Goal: Transaction & Acquisition: Purchase product/service

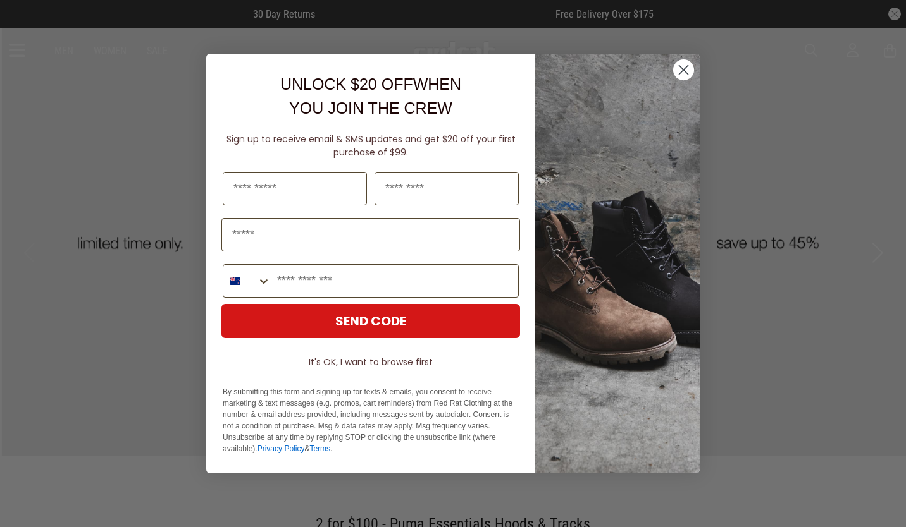
click at [681, 71] on circle "Close dialog" at bounding box center [683, 69] width 21 height 21
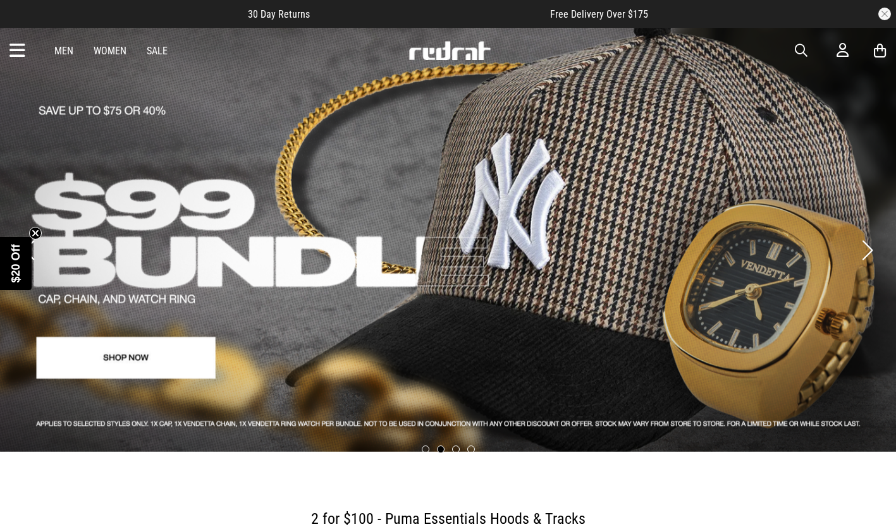
click at [860, 237] on button "Next slide" at bounding box center [867, 251] width 17 height 28
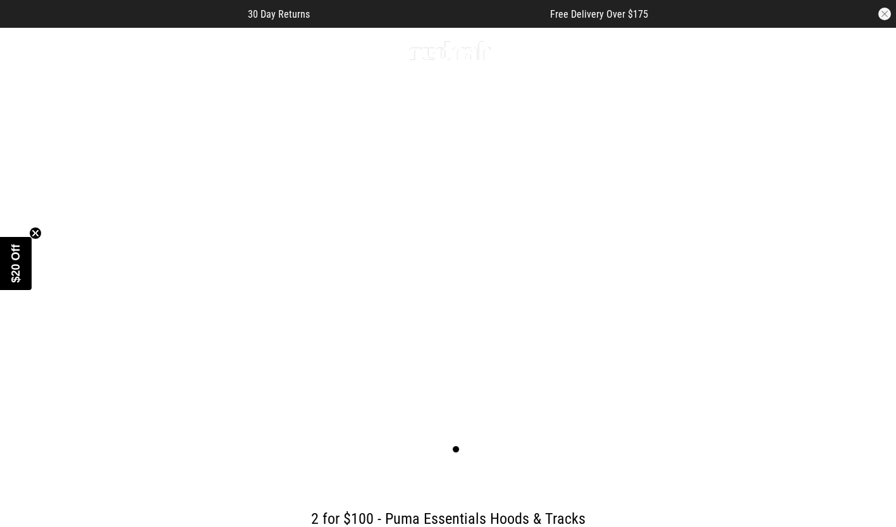
click at [860, 237] on button "Next slide" at bounding box center [867, 251] width 17 height 28
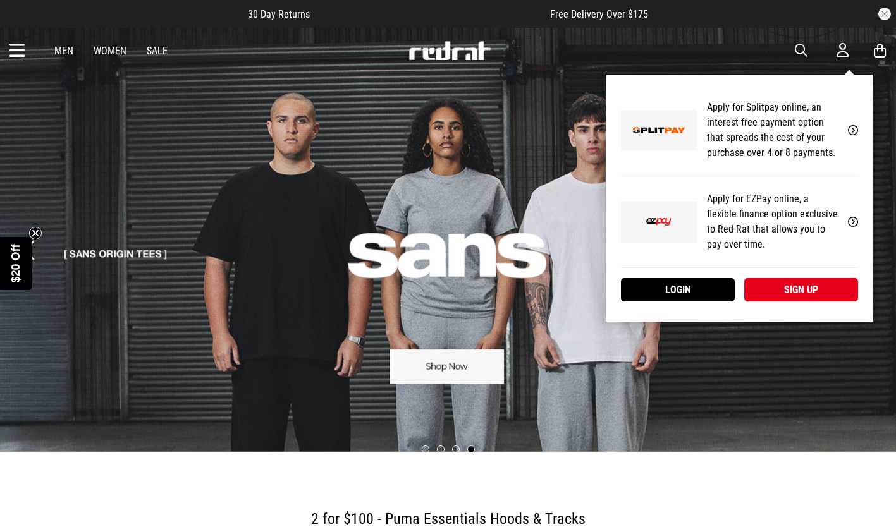
click at [844, 52] on icon at bounding box center [843, 50] width 12 height 16
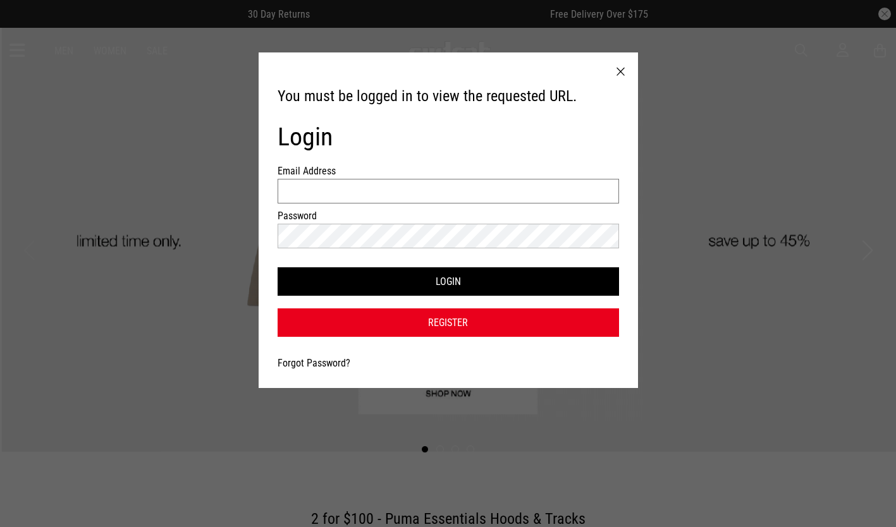
click at [477, 199] on input "Email Address" at bounding box center [449, 191] width 342 height 25
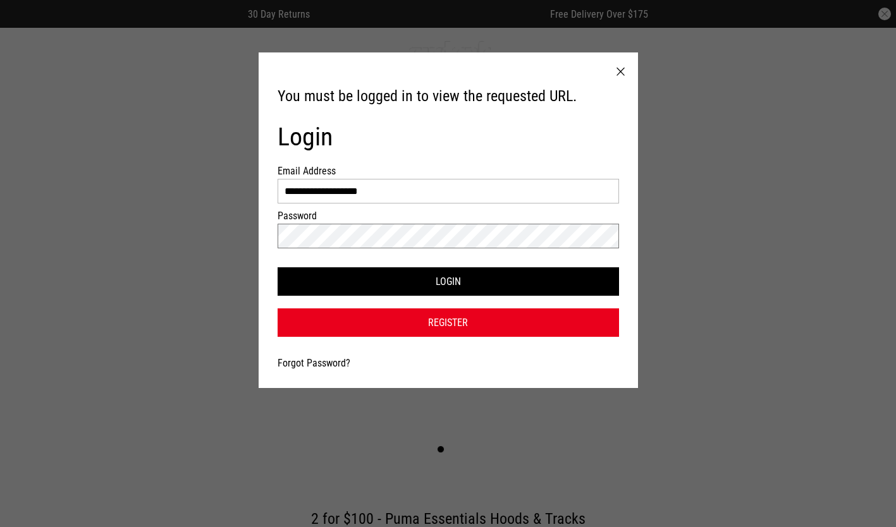
click at [278, 268] on button "Login" at bounding box center [449, 282] width 342 height 28
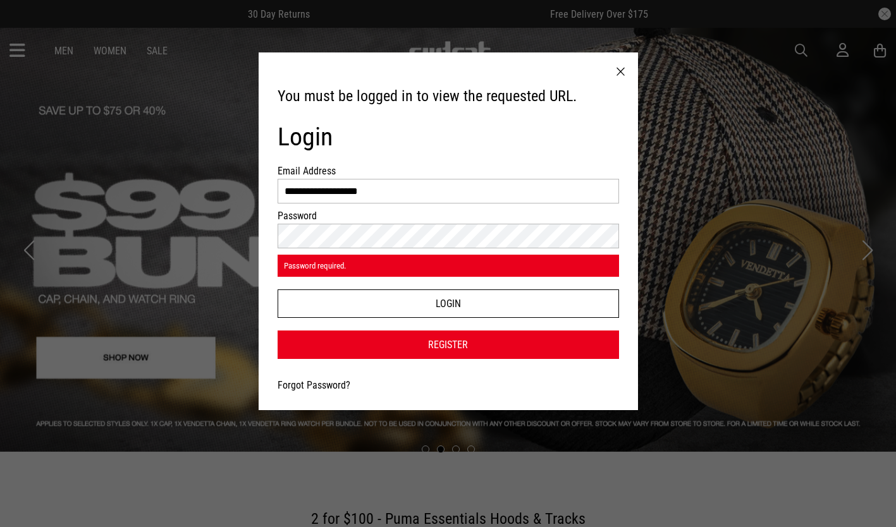
click at [496, 297] on button "Login" at bounding box center [449, 304] width 342 height 28
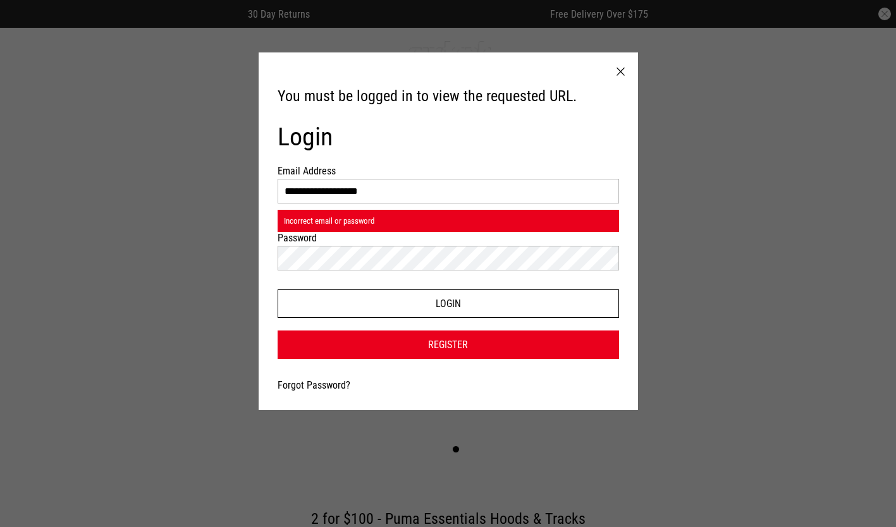
click at [428, 313] on button "Login" at bounding box center [449, 304] width 342 height 28
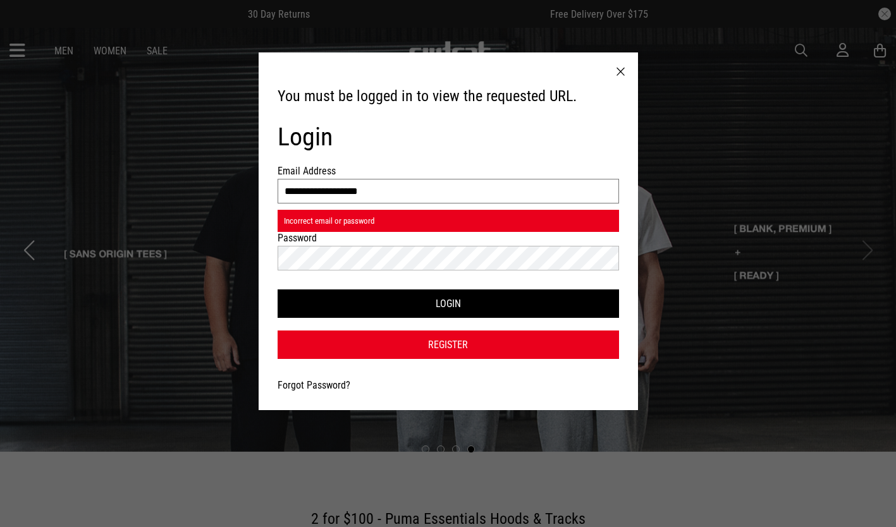
click at [391, 194] on input "**********" at bounding box center [449, 191] width 342 height 25
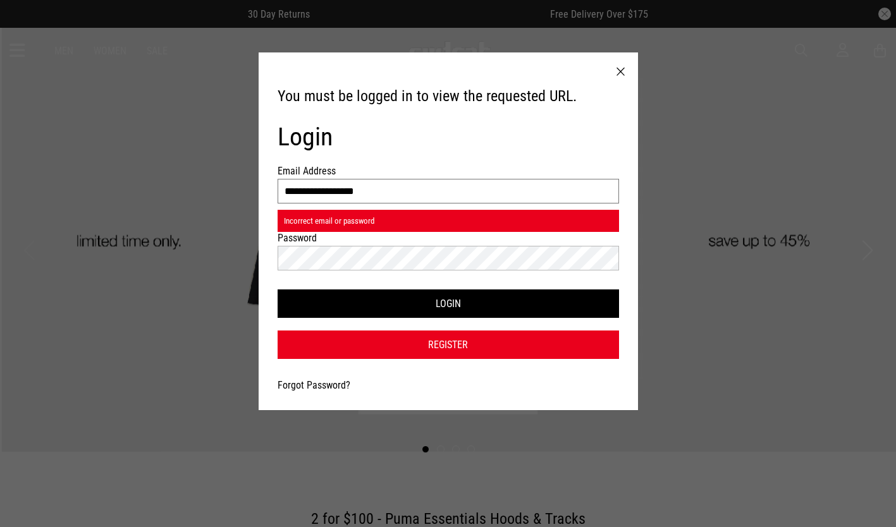
type input "**********"
click at [507, 299] on button "Login" at bounding box center [449, 304] width 342 height 28
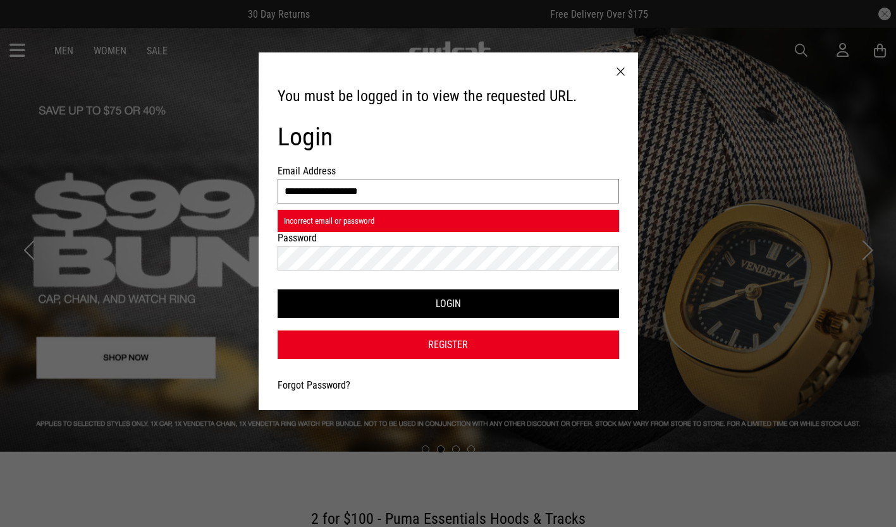
scroll to position [1, 0]
drag, startPoint x: 392, startPoint y: 194, endPoint x: 244, endPoint y: 192, distance: 148.0
click at [244, 192] on div "**********" at bounding box center [448, 263] width 896 height 527
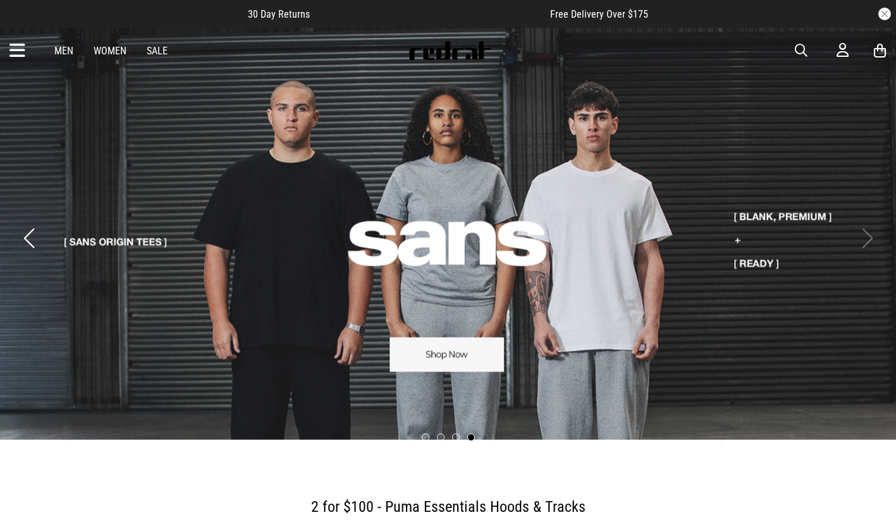
scroll to position [0, 0]
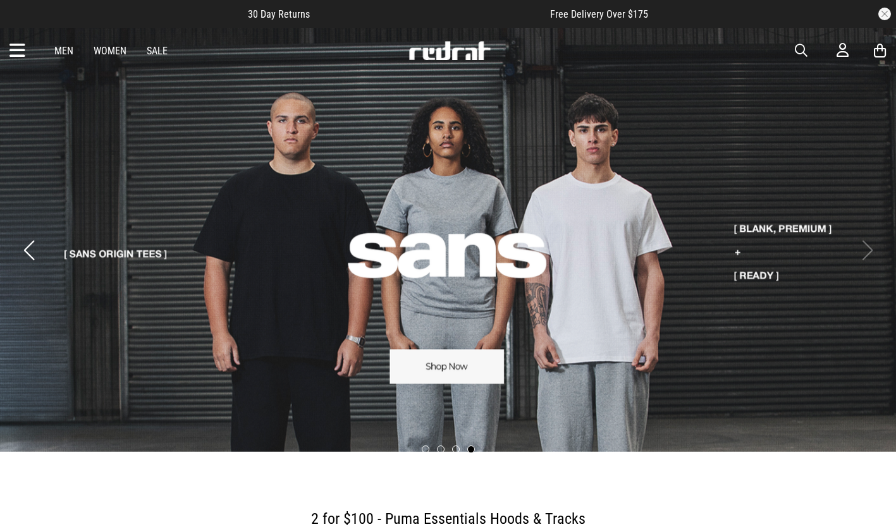
click at [851, 256] on link "4 / 4" at bounding box center [448, 240] width 896 height 426
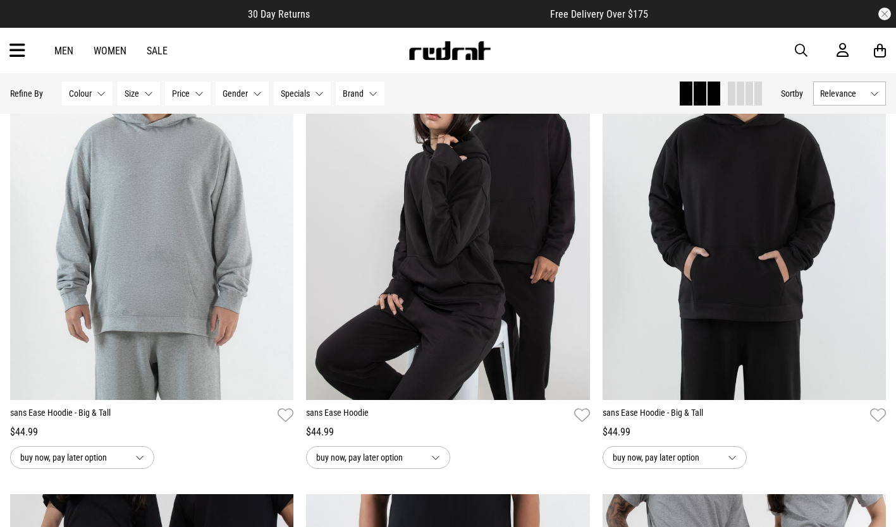
scroll to position [1687, 0]
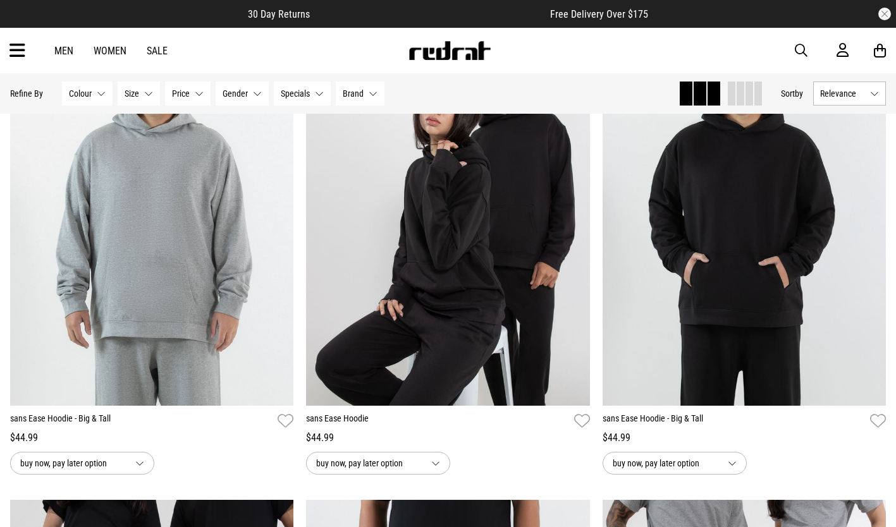
click at [839, 48] on icon at bounding box center [843, 50] width 12 height 16
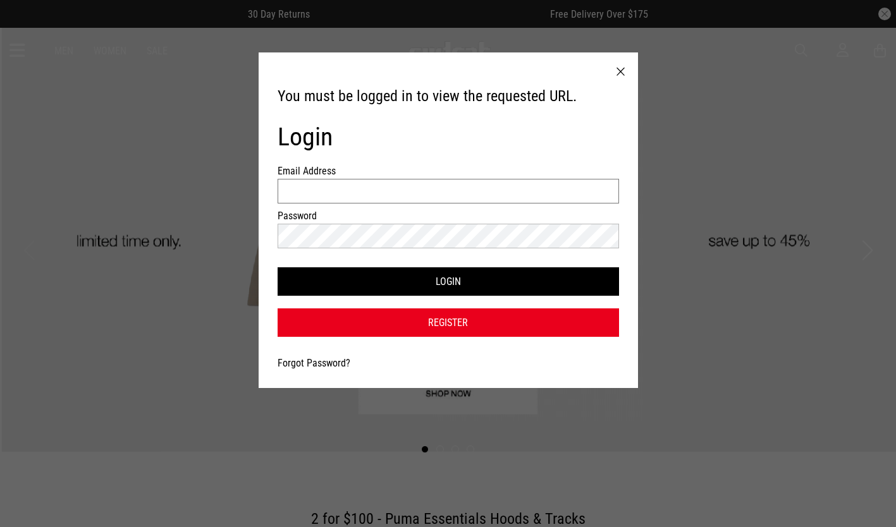
click at [557, 195] on input "Email Address" at bounding box center [449, 191] width 342 height 25
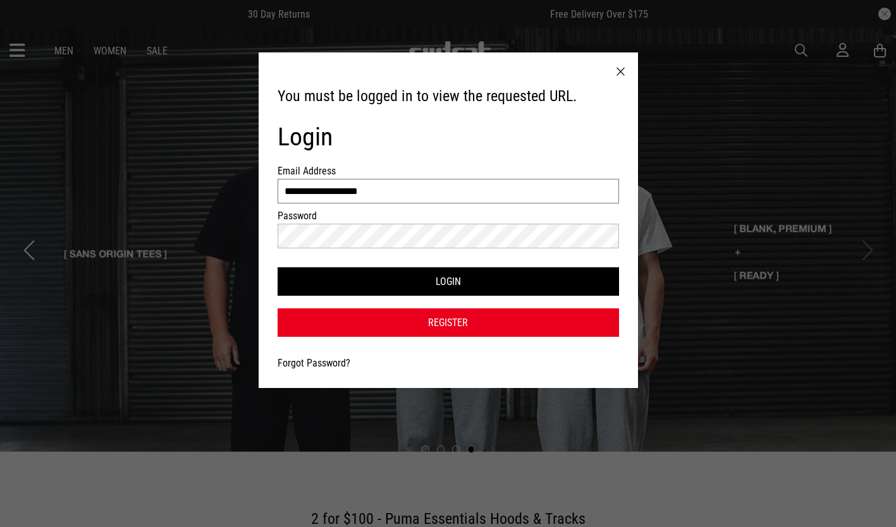
type input "**********"
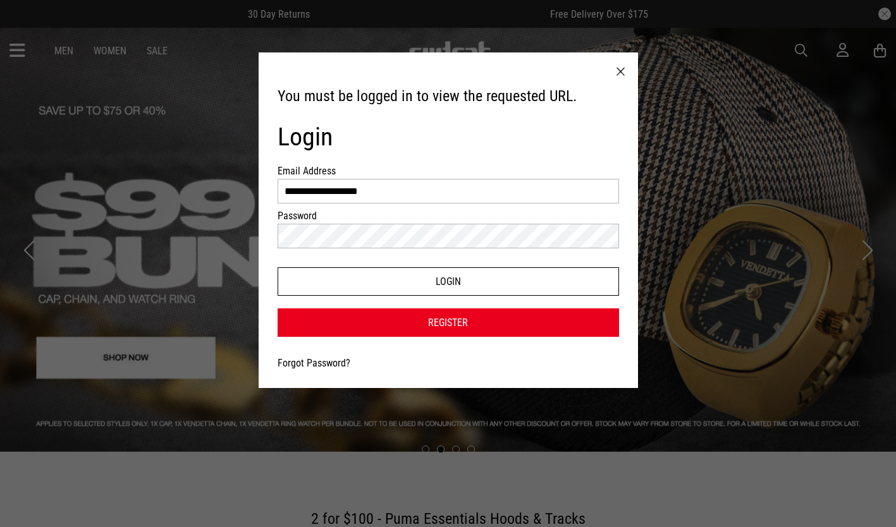
click at [487, 282] on button "Login" at bounding box center [449, 282] width 342 height 28
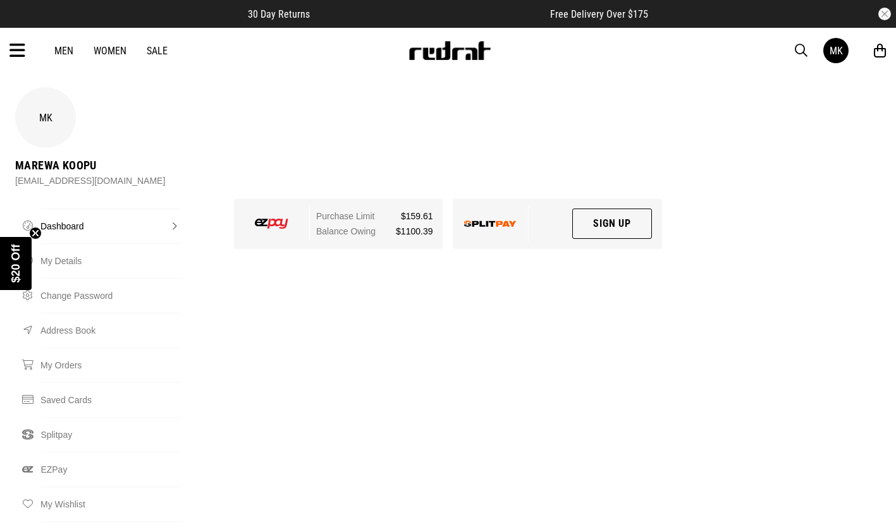
click at [157, 49] on link "Sale" at bounding box center [157, 51] width 21 height 12
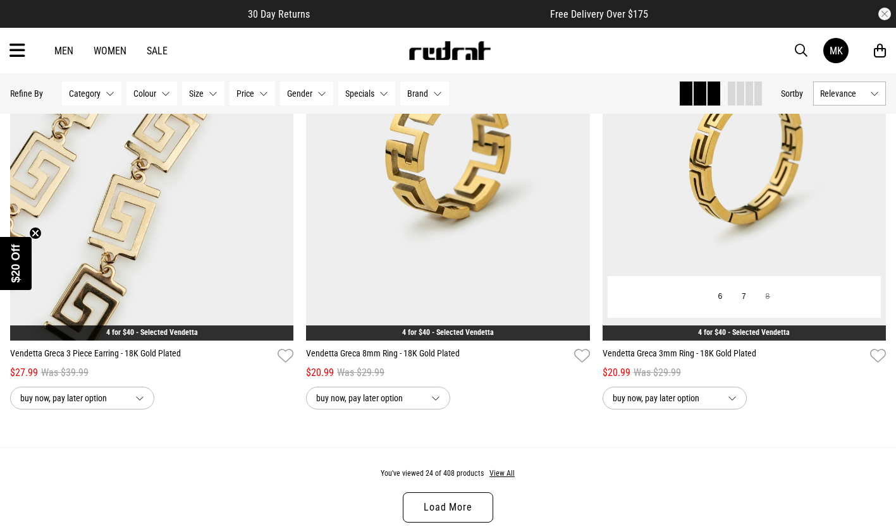
scroll to position [3605, 0]
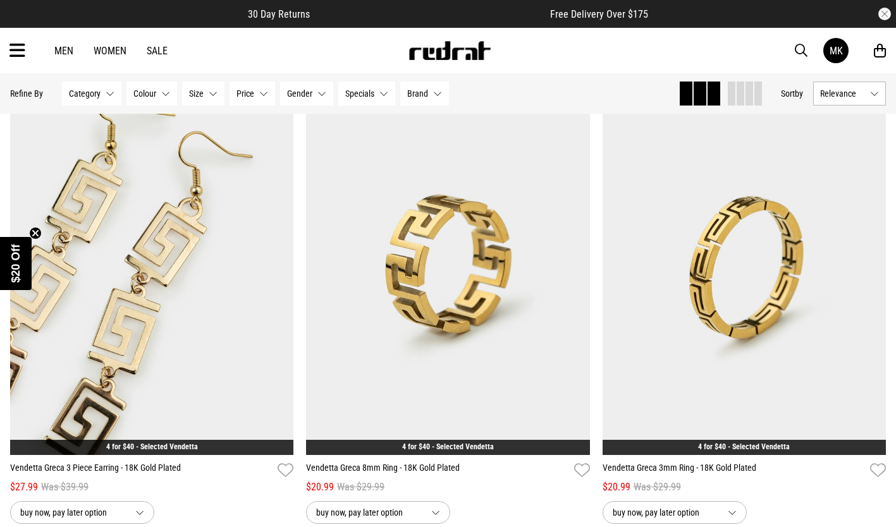
click at [122, 52] on link "Women" at bounding box center [110, 51] width 33 height 12
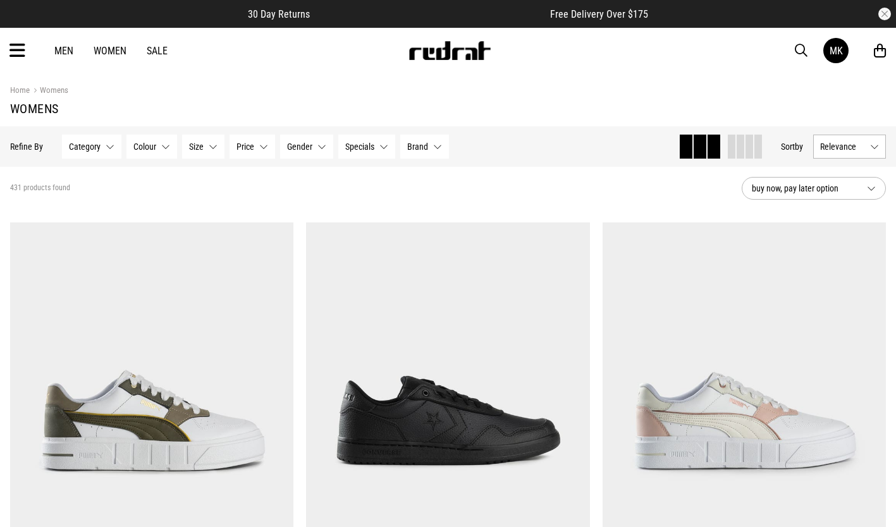
click at [103, 150] on button "Category None selected" at bounding box center [91, 147] width 59 height 24
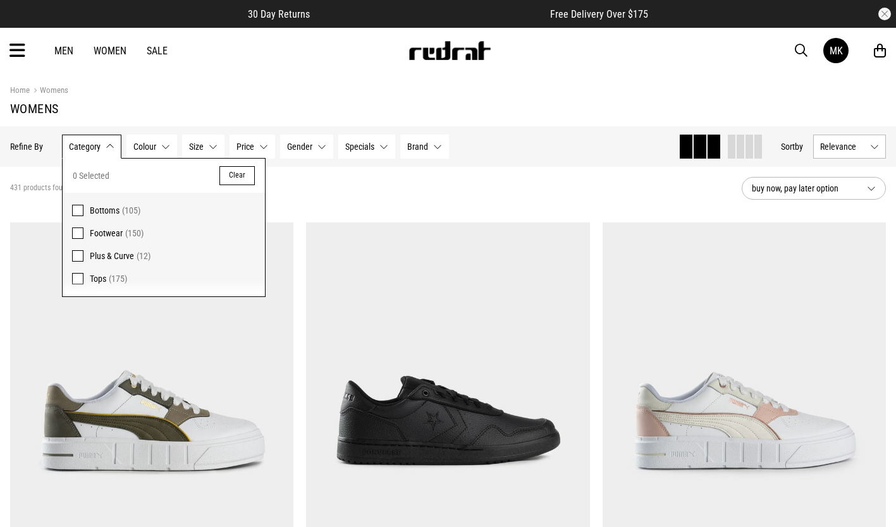
click at [98, 235] on span "Footwear" at bounding box center [106, 233] width 33 height 10
click at [72, 231] on span at bounding box center [77, 233] width 11 height 11
click at [103, 231] on span "Footwear" at bounding box center [106, 233] width 33 height 10
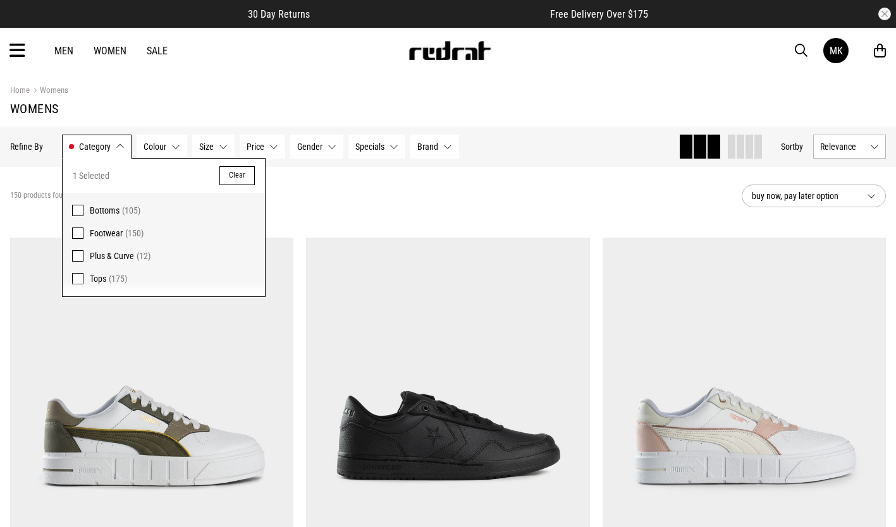
click at [115, 151] on button "Category Footwear" at bounding box center [97, 147] width 70 height 24
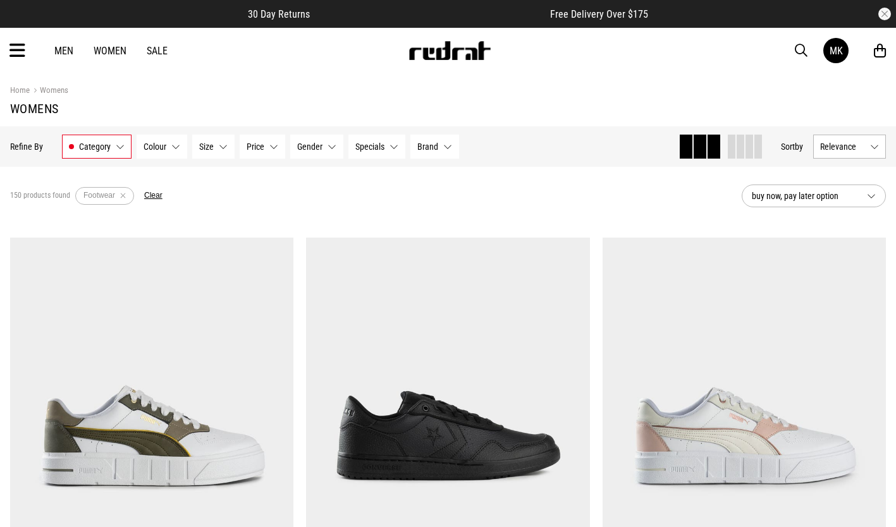
click at [585, 200] on div "150 products found Active Filters Footwear Clear" at bounding box center [371, 196] width 722 height 38
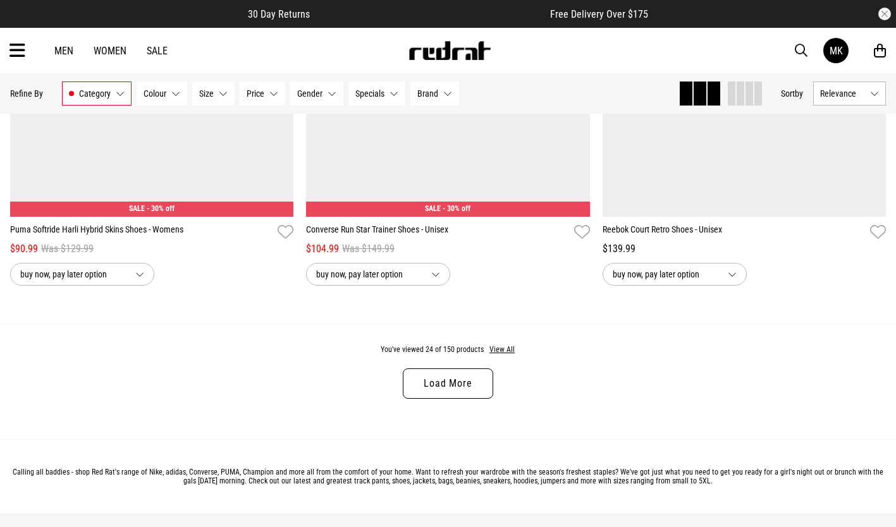
scroll to position [3921, 0]
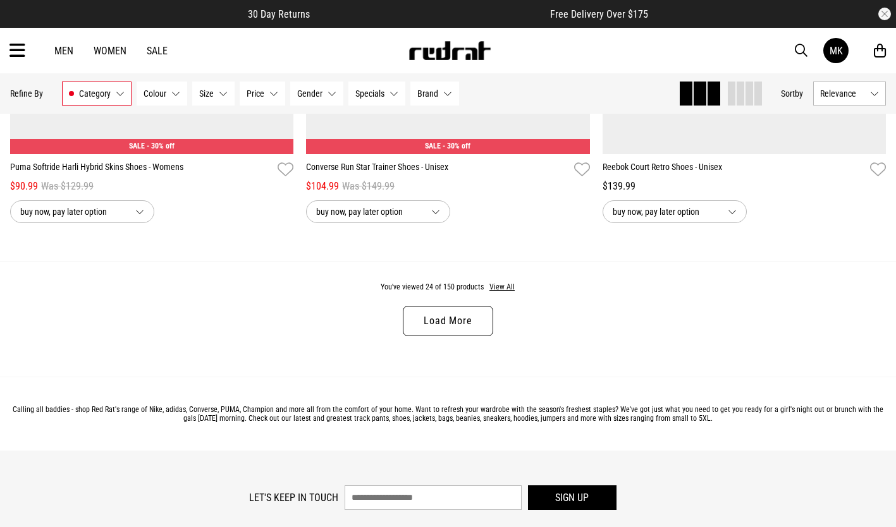
click at [462, 331] on link "Load More" at bounding box center [448, 321] width 90 height 30
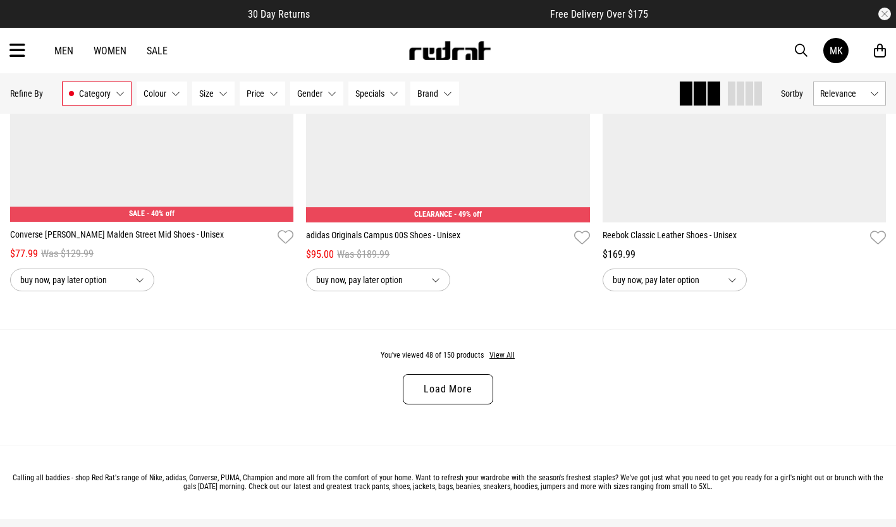
scroll to position [7905, 0]
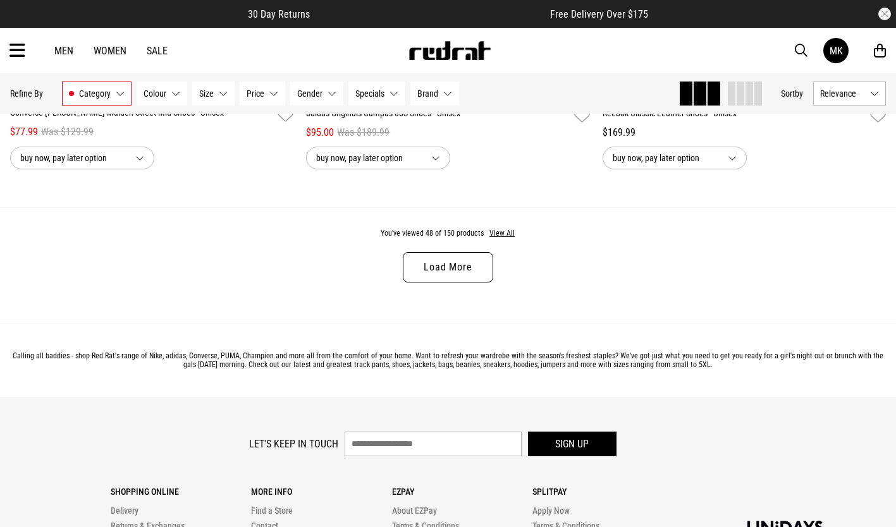
click at [462, 281] on link "Load More" at bounding box center [448, 267] width 90 height 30
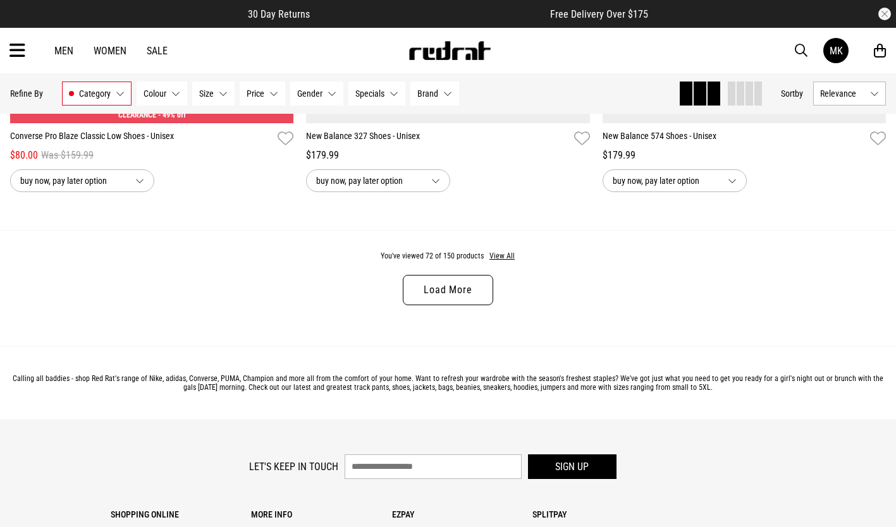
scroll to position [11827, 0]
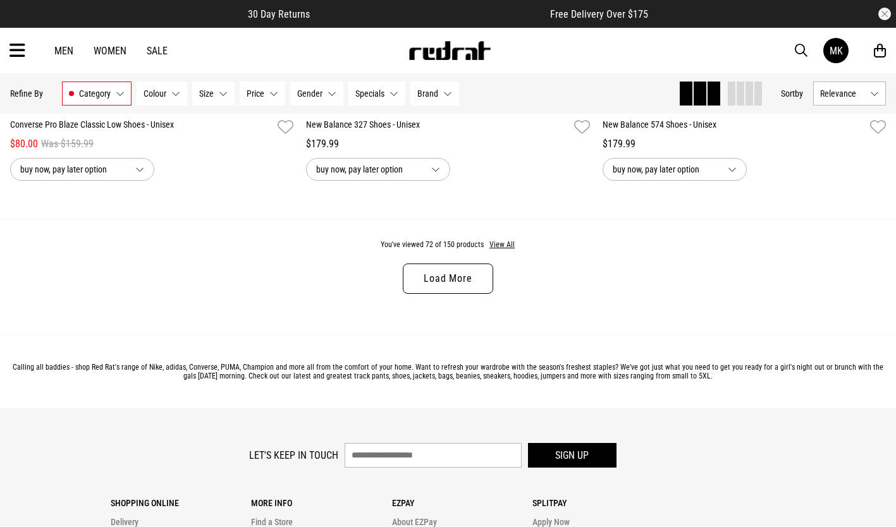
click at [470, 294] on link "Load More" at bounding box center [448, 279] width 90 height 30
click at [470, 311] on div "You've viewed 72 of 150 products View All Load More" at bounding box center [448, 277] width 896 height 116
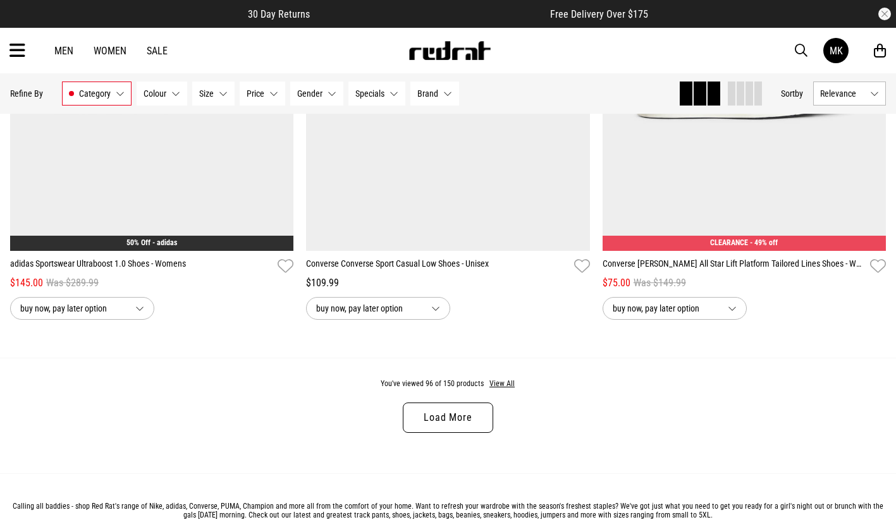
scroll to position [15811, 0]
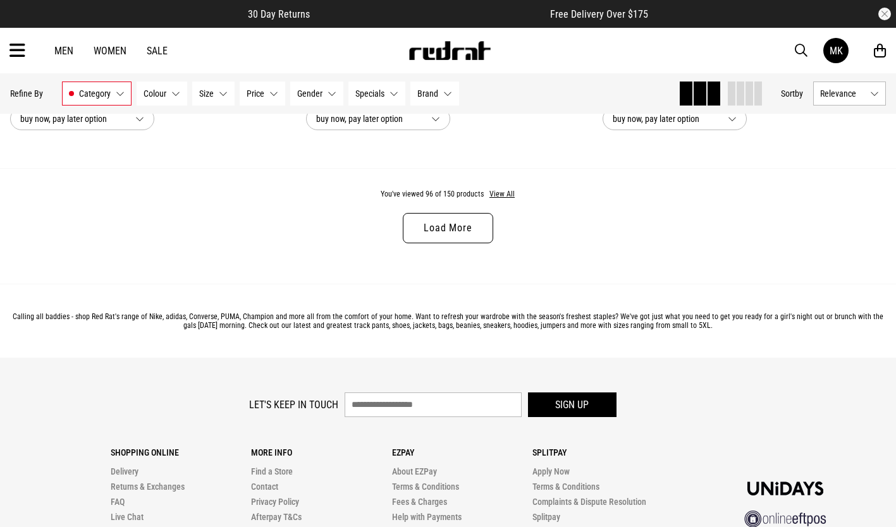
click at [456, 243] on link "Load More" at bounding box center [448, 228] width 90 height 30
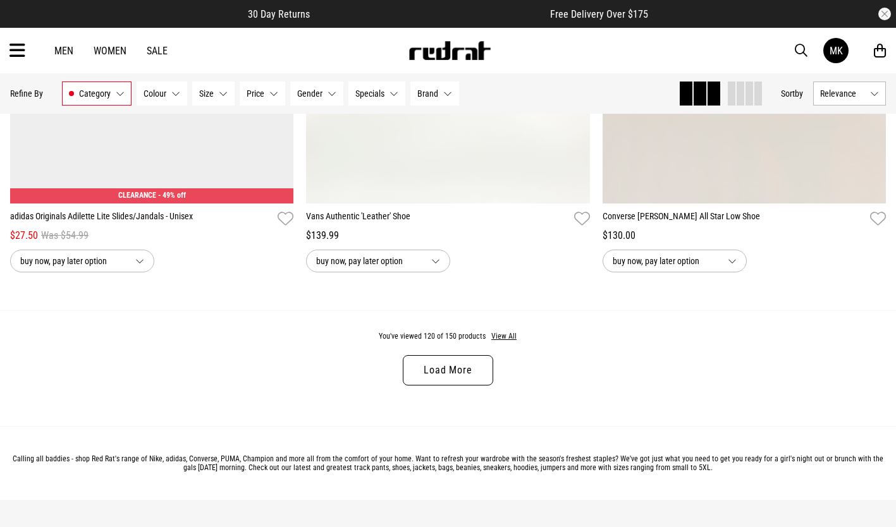
scroll to position [19606, 0]
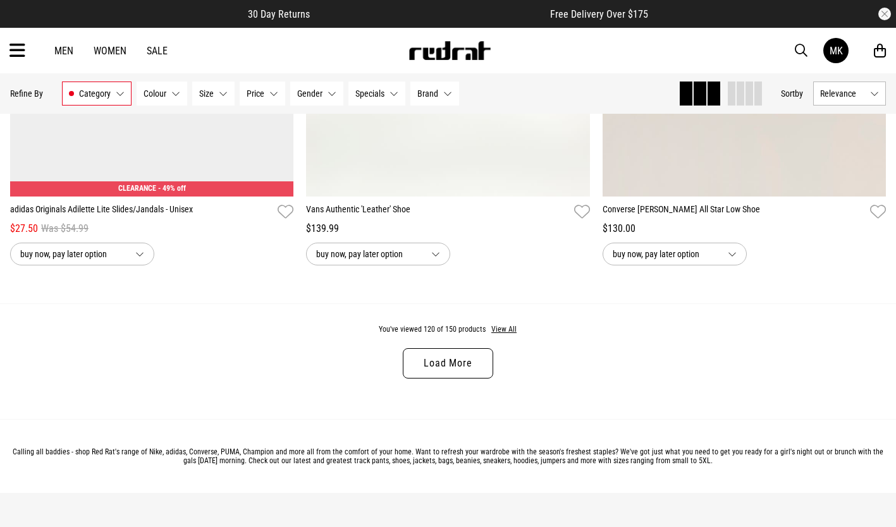
click at [440, 379] on link "Load More" at bounding box center [448, 363] width 90 height 30
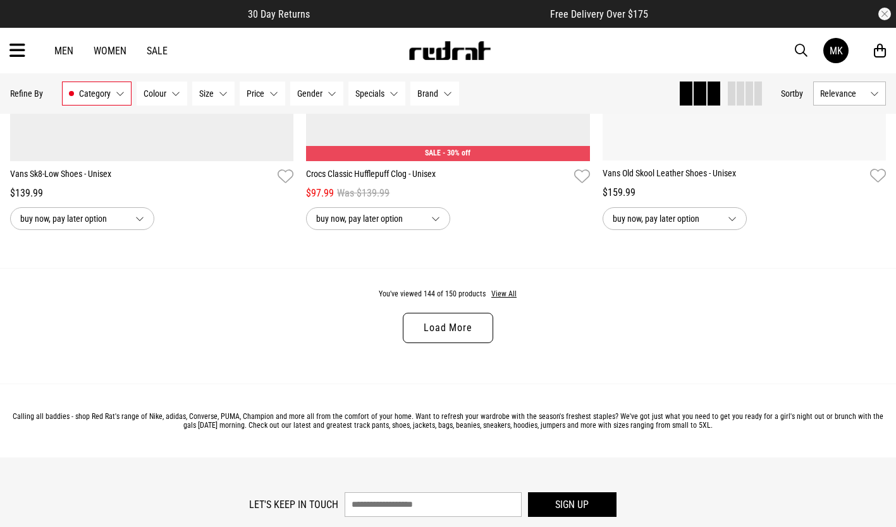
scroll to position [23590, 0]
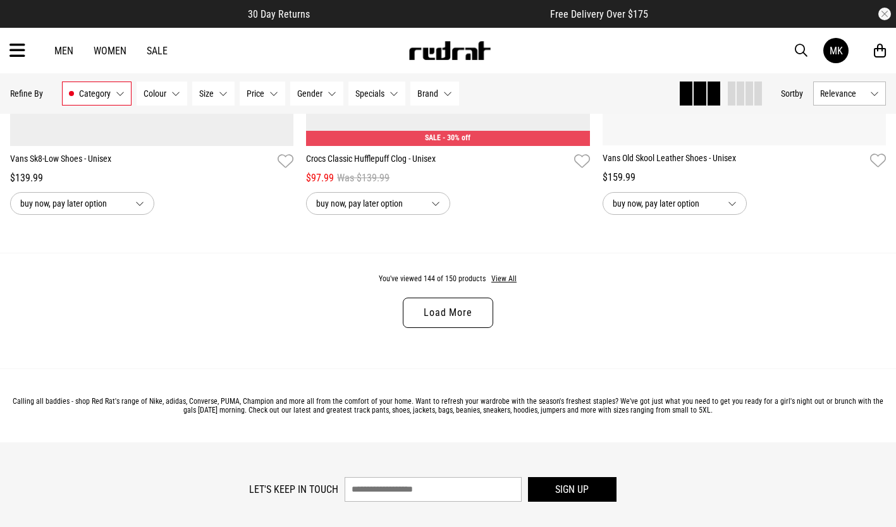
click at [455, 328] on link "Load More" at bounding box center [448, 313] width 90 height 30
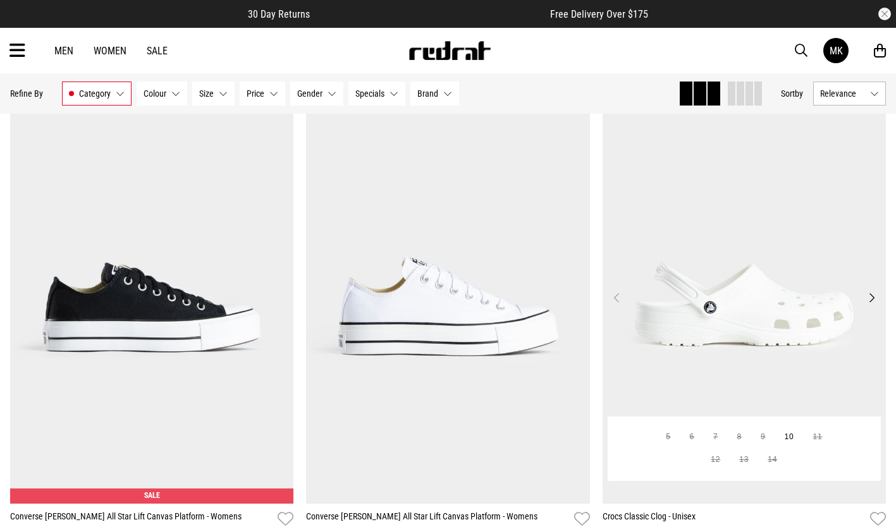
scroll to position [24204, 0]
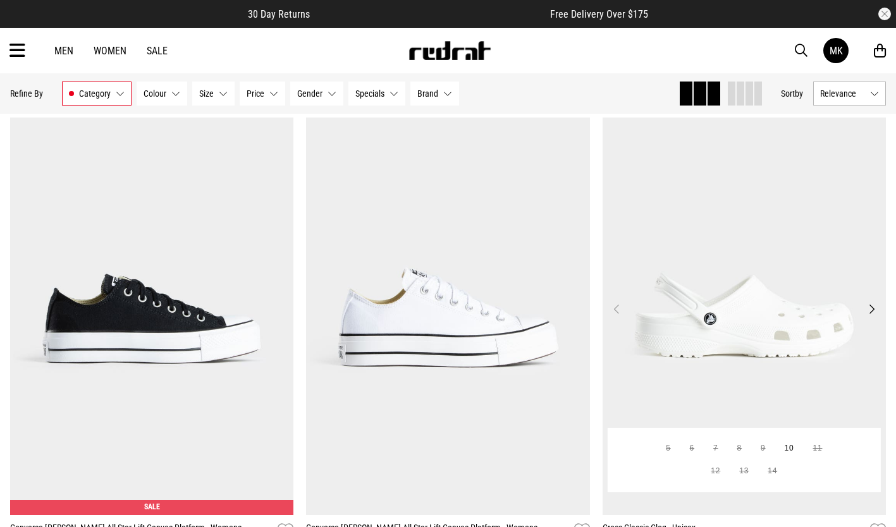
click at [775, 355] on img at bounding box center [745, 317] width 284 height 398
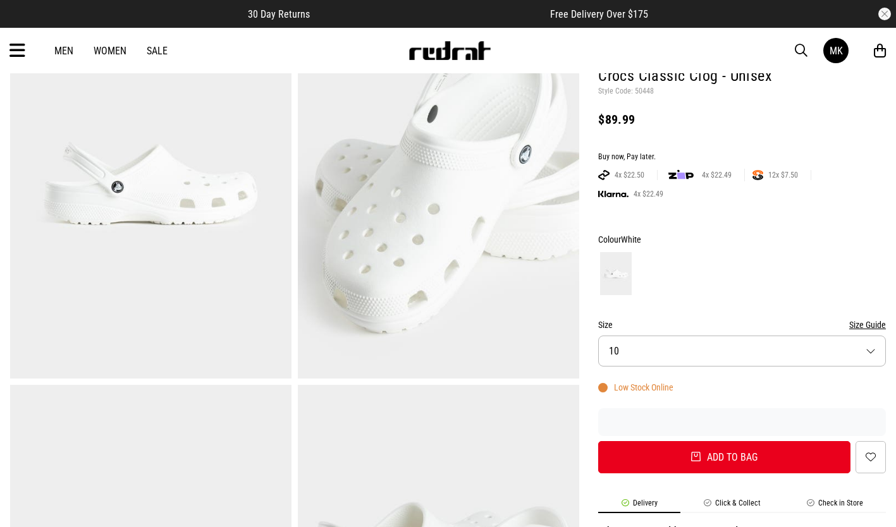
click at [693, 354] on button "Size 10" at bounding box center [742, 351] width 288 height 31
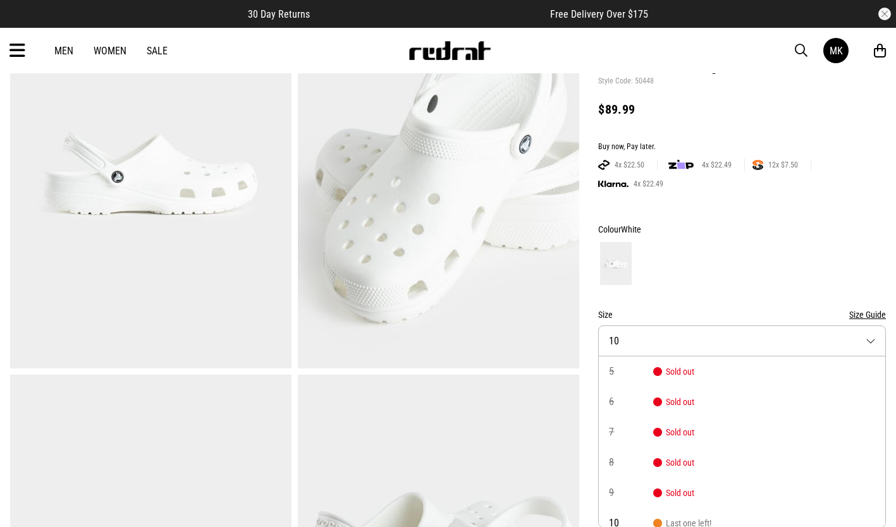
click at [768, 222] on div "Colour White" at bounding box center [742, 229] width 288 height 15
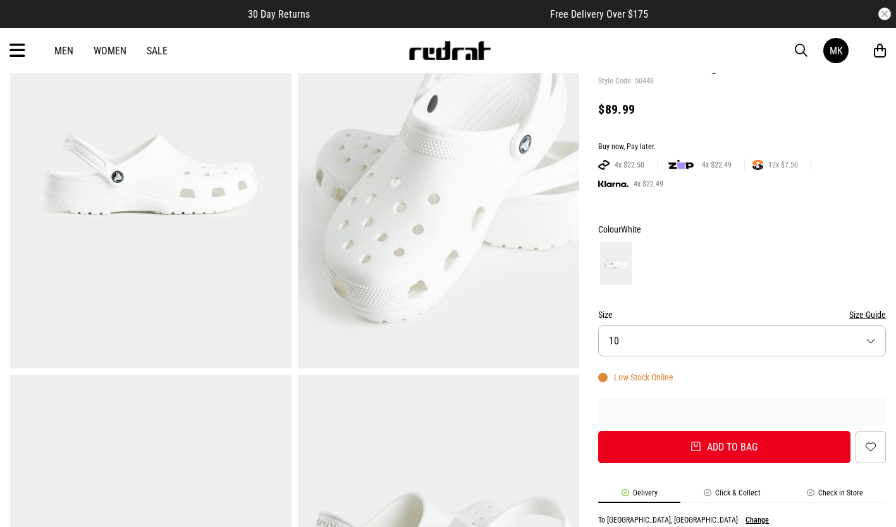
click at [768, 222] on div "Colour White" at bounding box center [742, 229] width 288 height 15
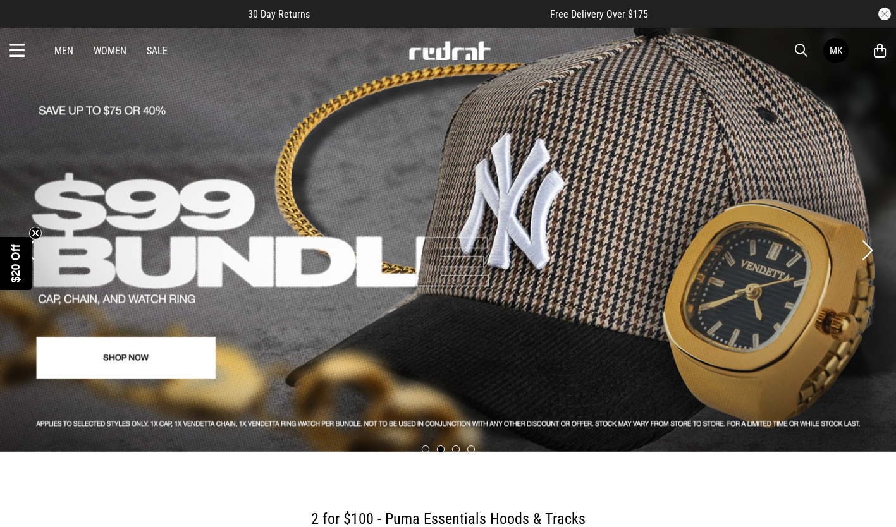
click at [859, 237] on button "Next slide" at bounding box center [867, 251] width 17 height 28
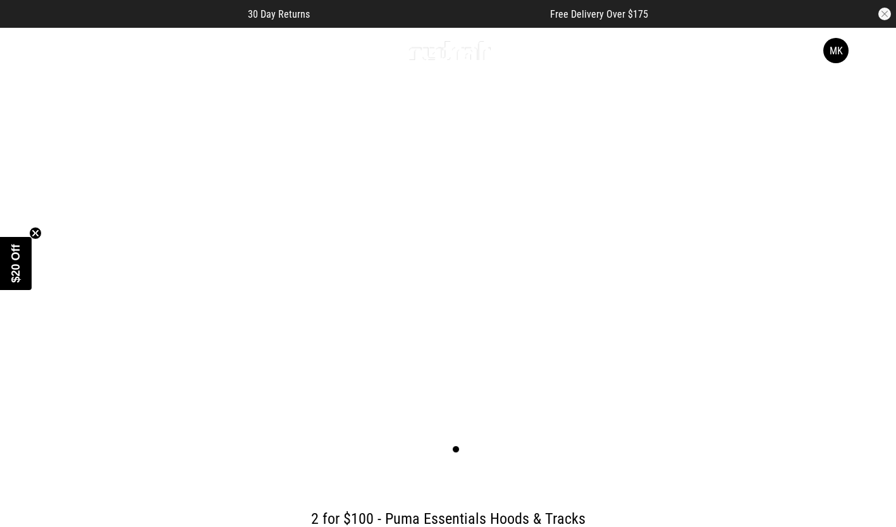
click at [859, 237] on button "Next slide" at bounding box center [867, 251] width 17 height 28
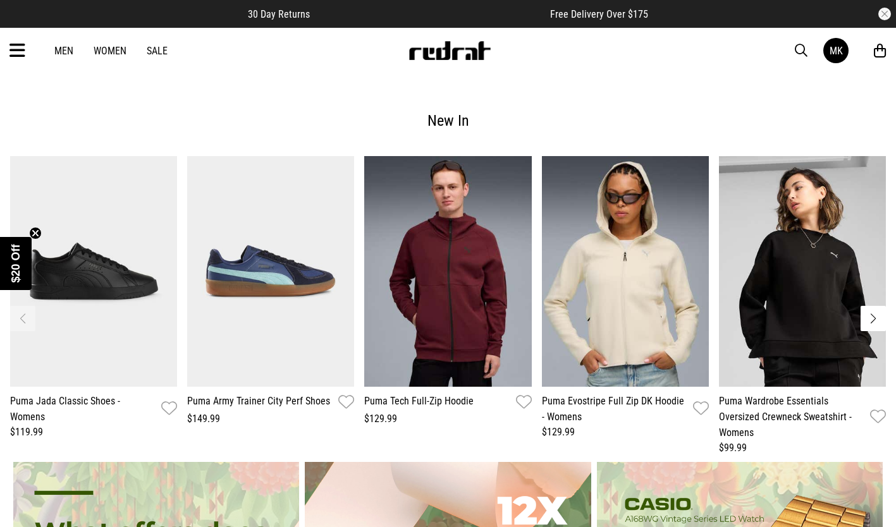
scroll to position [2204, 0]
click at [870, 307] on button "Next slide" at bounding box center [873, 319] width 25 height 25
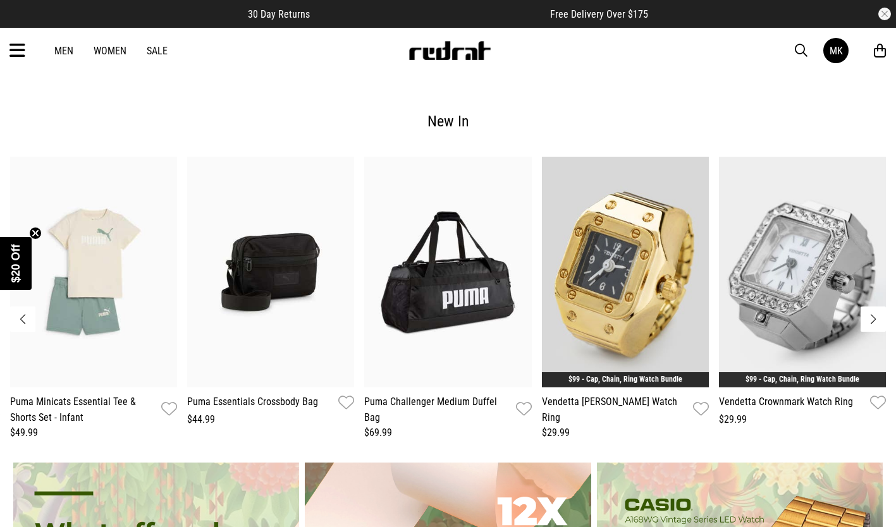
click at [873, 307] on button "Next slide" at bounding box center [873, 319] width 25 height 25
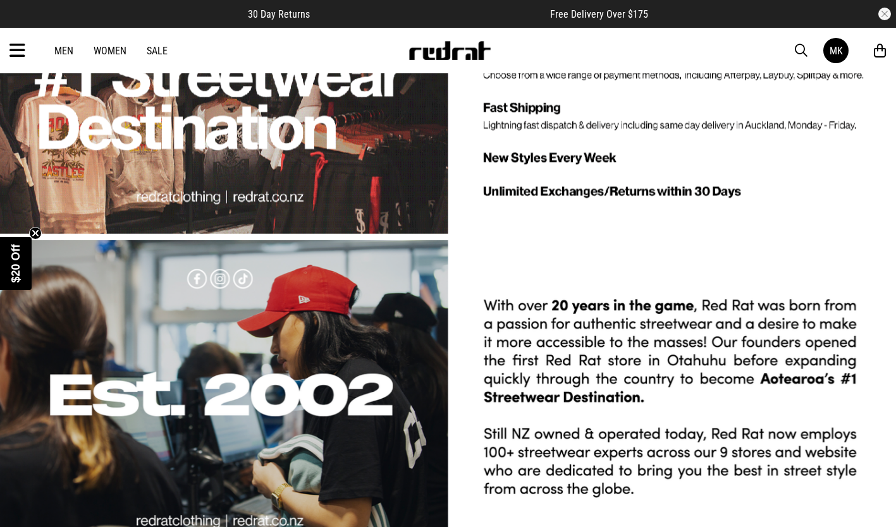
scroll to position [3058, 0]
click at [21, 46] on icon at bounding box center [17, 50] width 16 height 21
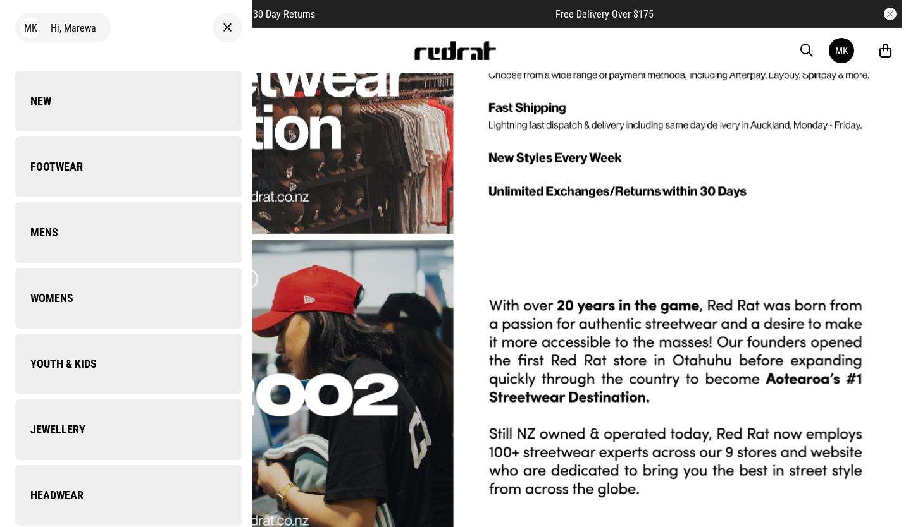
scroll to position [3083, 0]
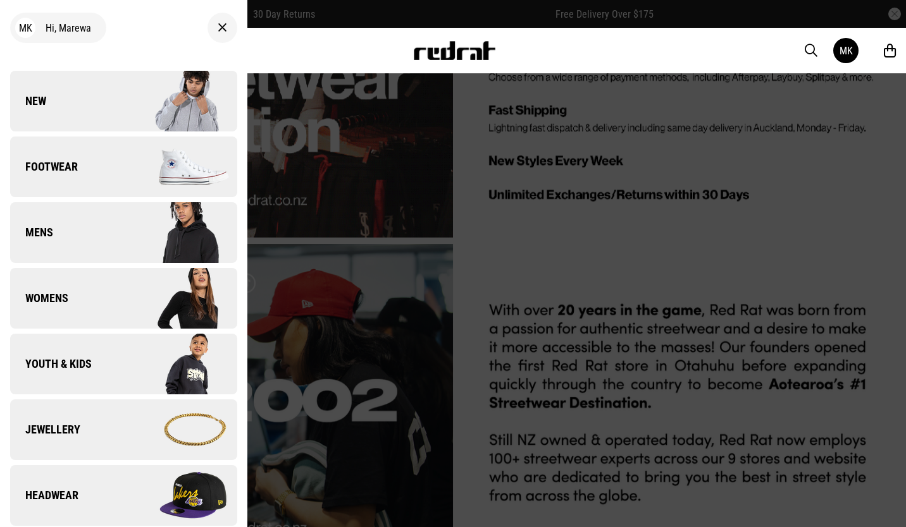
click at [58, 114] on link "New" at bounding box center [123, 101] width 227 height 61
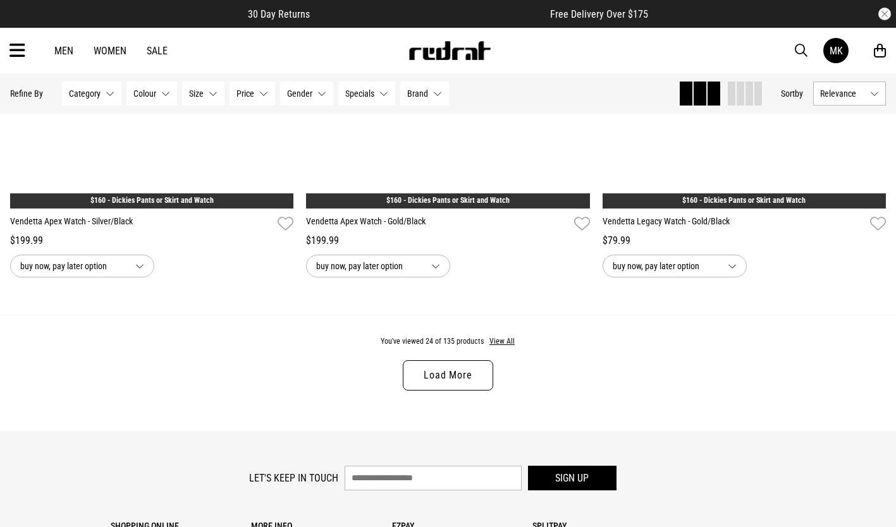
scroll to position [3850, 0]
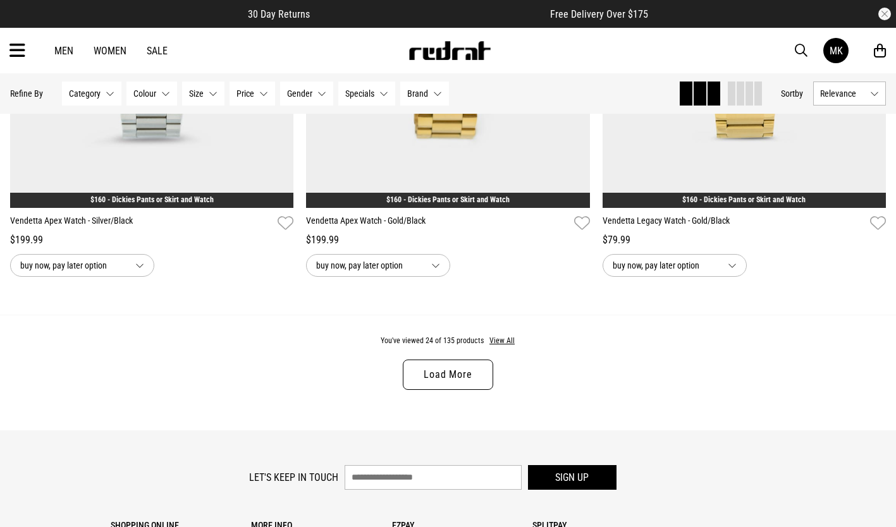
click at [444, 386] on link "Load More" at bounding box center [448, 375] width 90 height 30
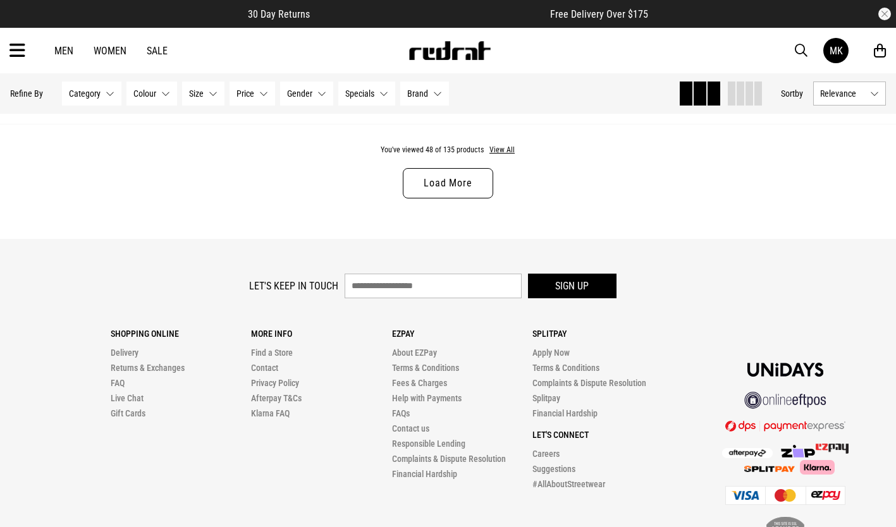
scroll to position [7970, 0]
click at [461, 199] on link "Load More" at bounding box center [448, 184] width 90 height 30
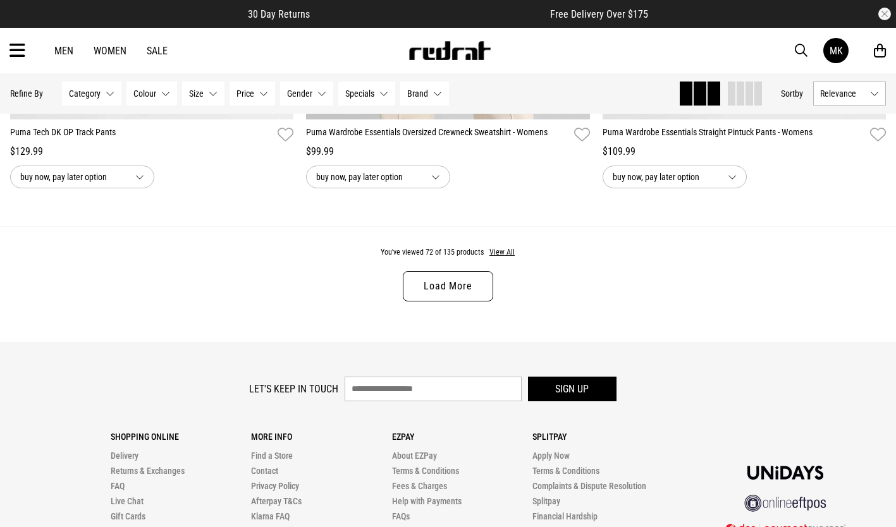
scroll to position [11803, 0]
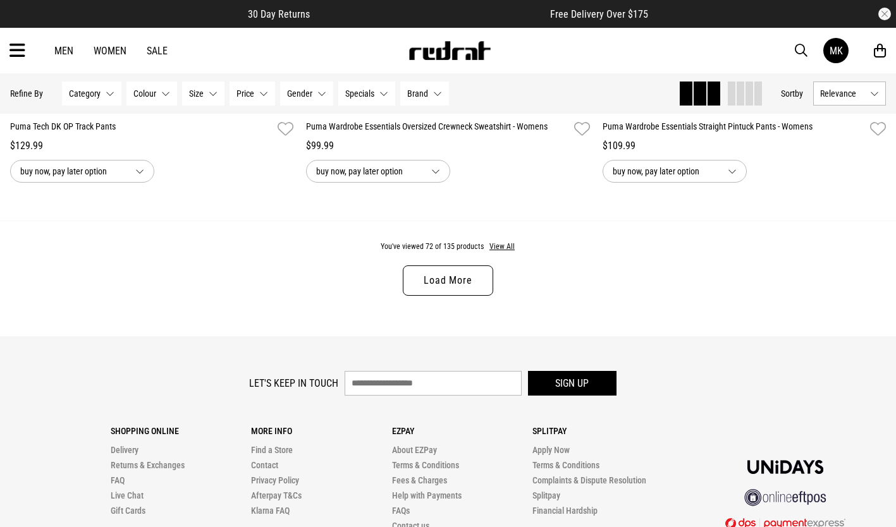
click at [483, 296] on link "Load More" at bounding box center [448, 281] width 90 height 30
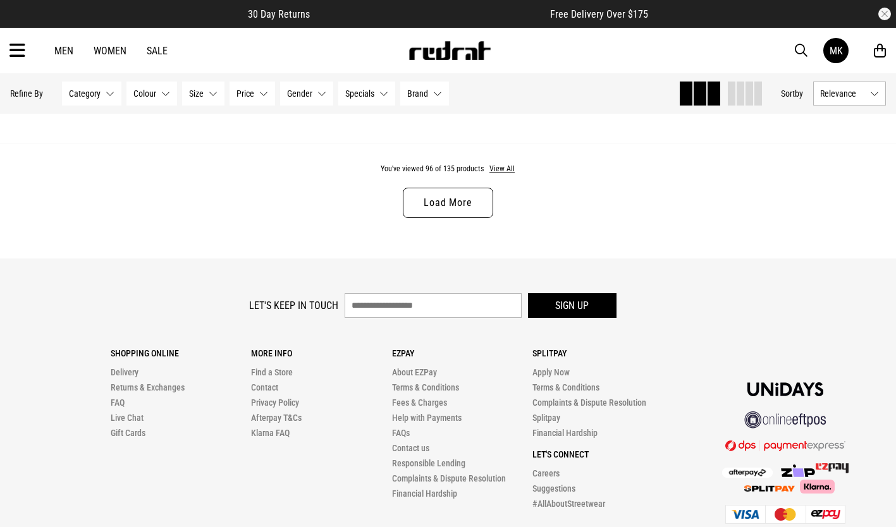
scroll to position [15804, 0]
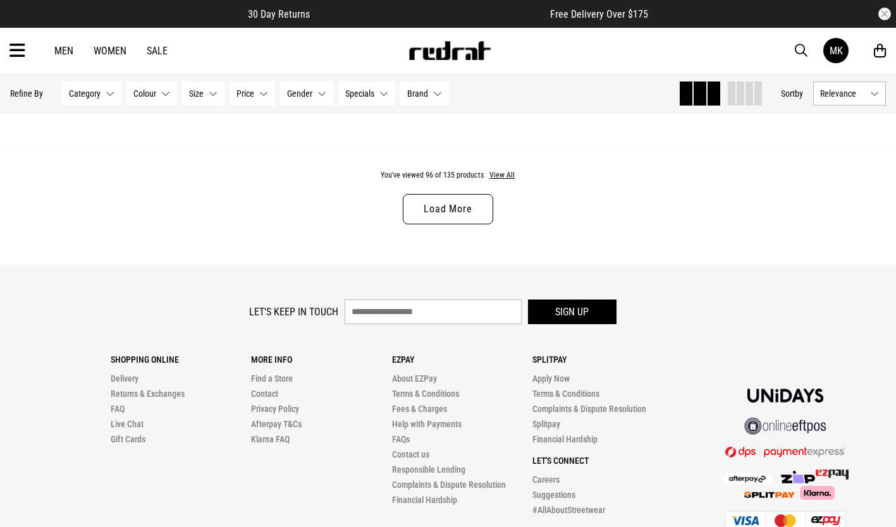
click at [441, 225] on link "Load More" at bounding box center [448, 209] width 90 height 30
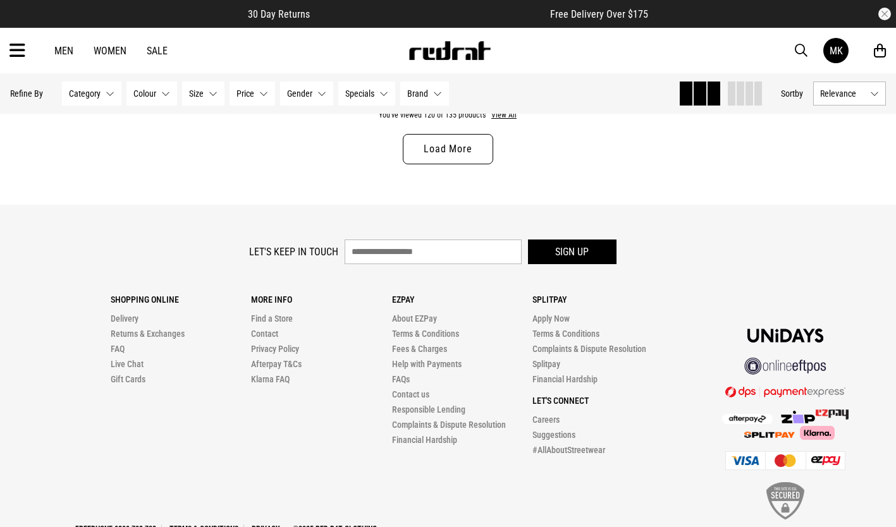
scroll to position [19794, 0]
click at [460, 164] on link "Load More" at bounding box center [448, 148] width 90 height 30
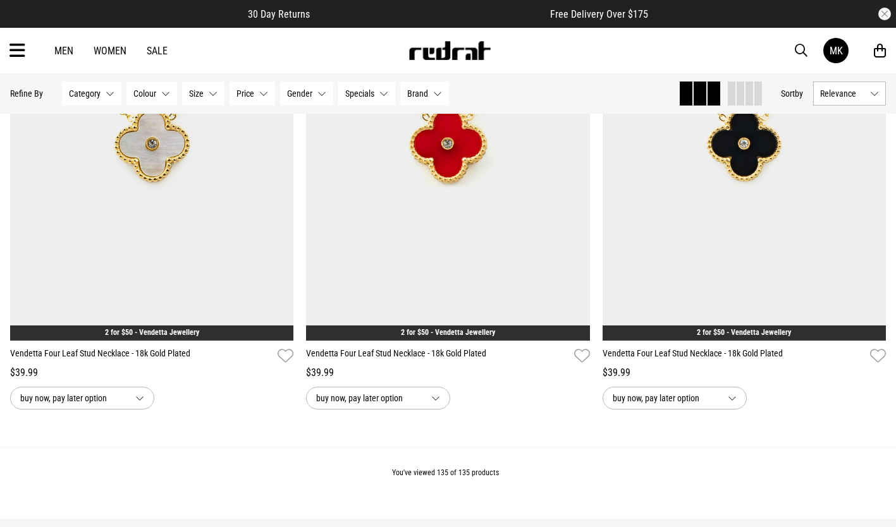
scroll to position [21891, 0]
